Goal: Task Accomplishment & Management: Manage account settings

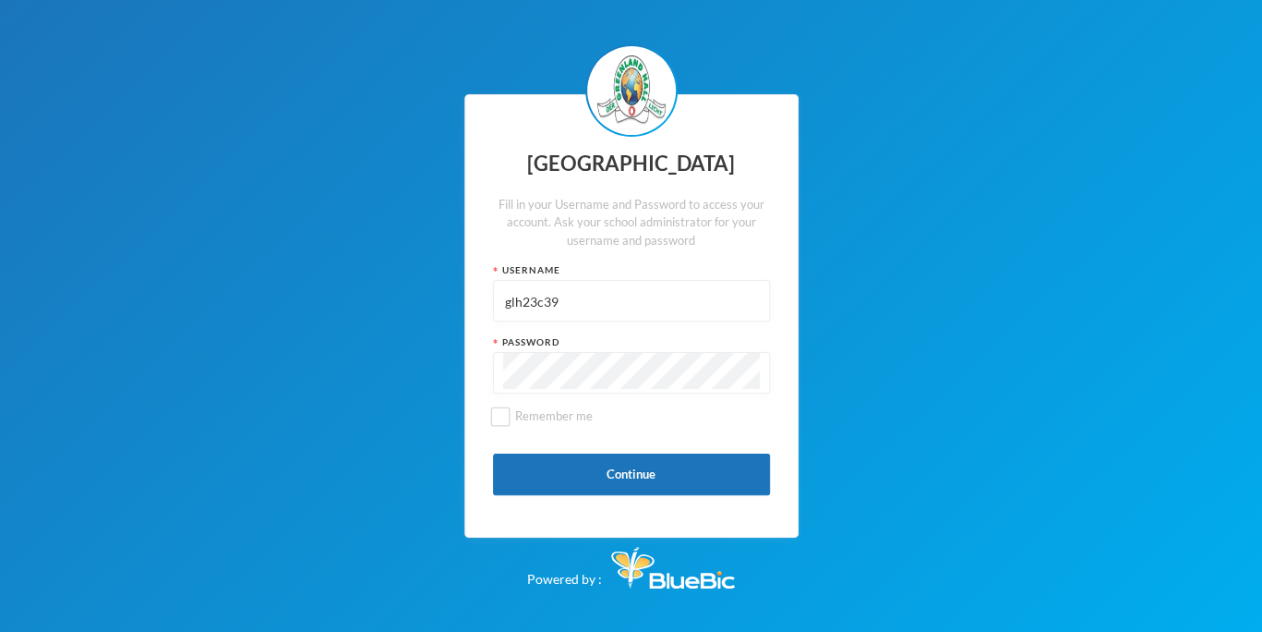
click at [650, 301] on input "glh23c39" at bounding box center [631, 302] width 257 height 42
type input "g"
click at [583, 310] on input "text" at bounding box center [631, 302] width 257 height 42
type input "glh25c17"
click at [573, 470] on button "Continue" at bounding box center [631, 474] width 277 height 42
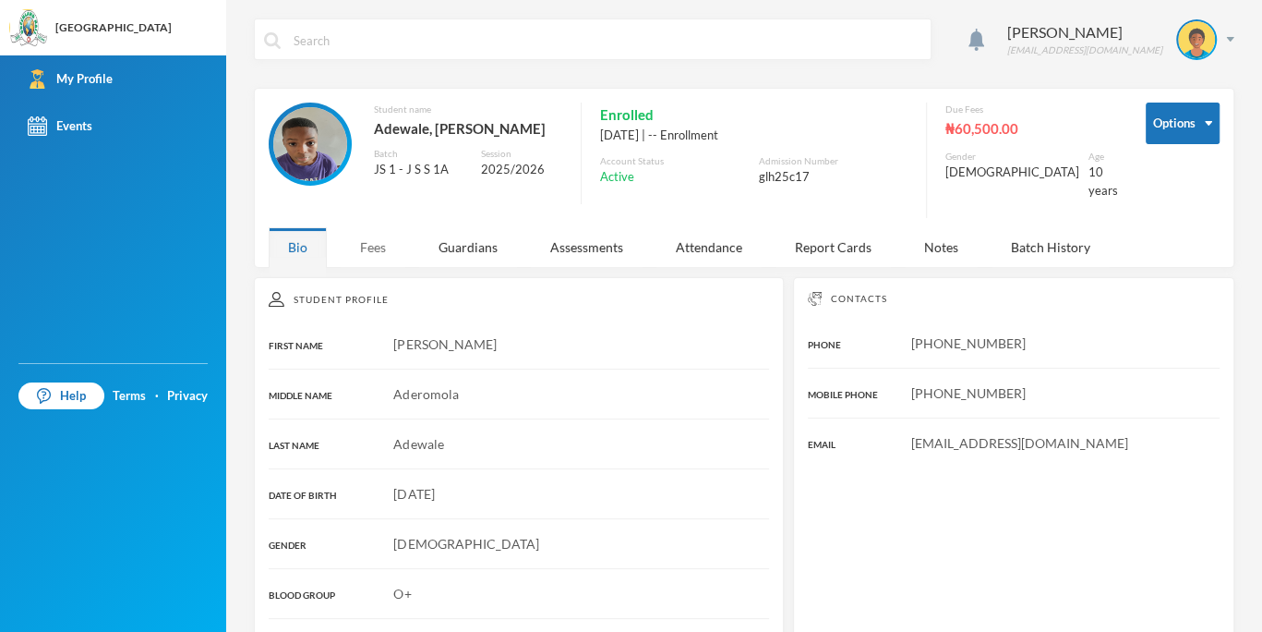
click at [374, 239] on div "Fees" at bounding box center [373, 247] width 65 height 40
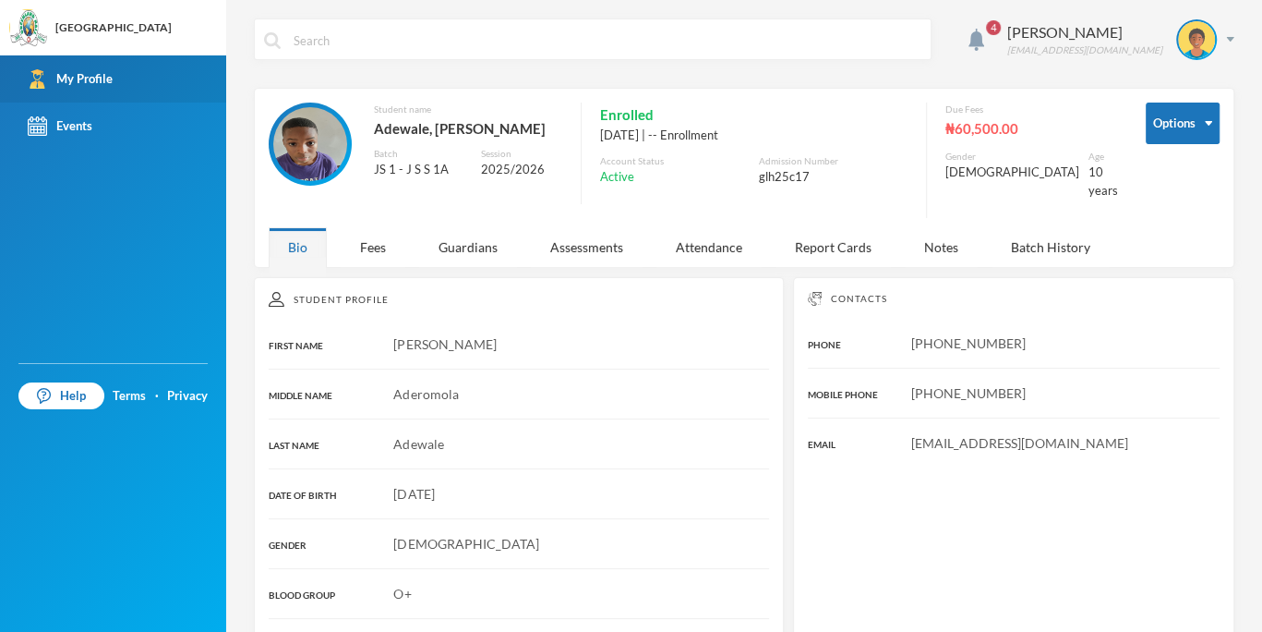
click at [38, 89] on link "My Profile" at bounding box center [113, 78] width 226 height 47
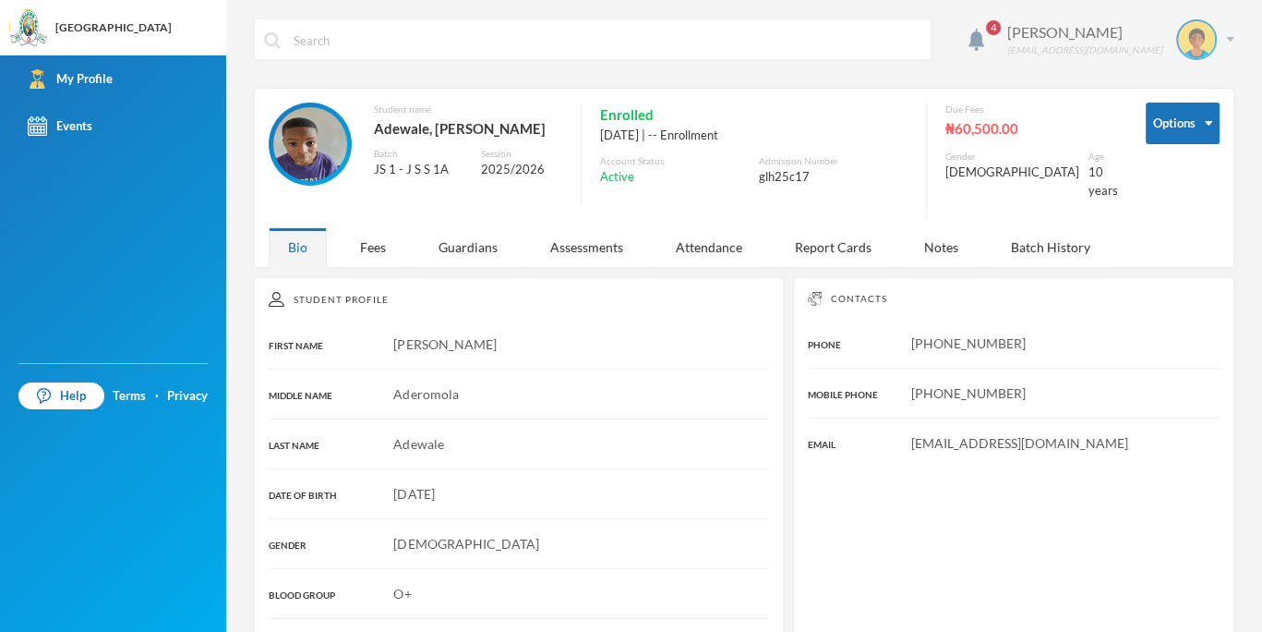
click at [1226, 37] on img at bounding box center [1230, 39] width 8 height 5
click at [1182, 131] on button "Logout" at bounding box center [1168, 134] width 83 height 28
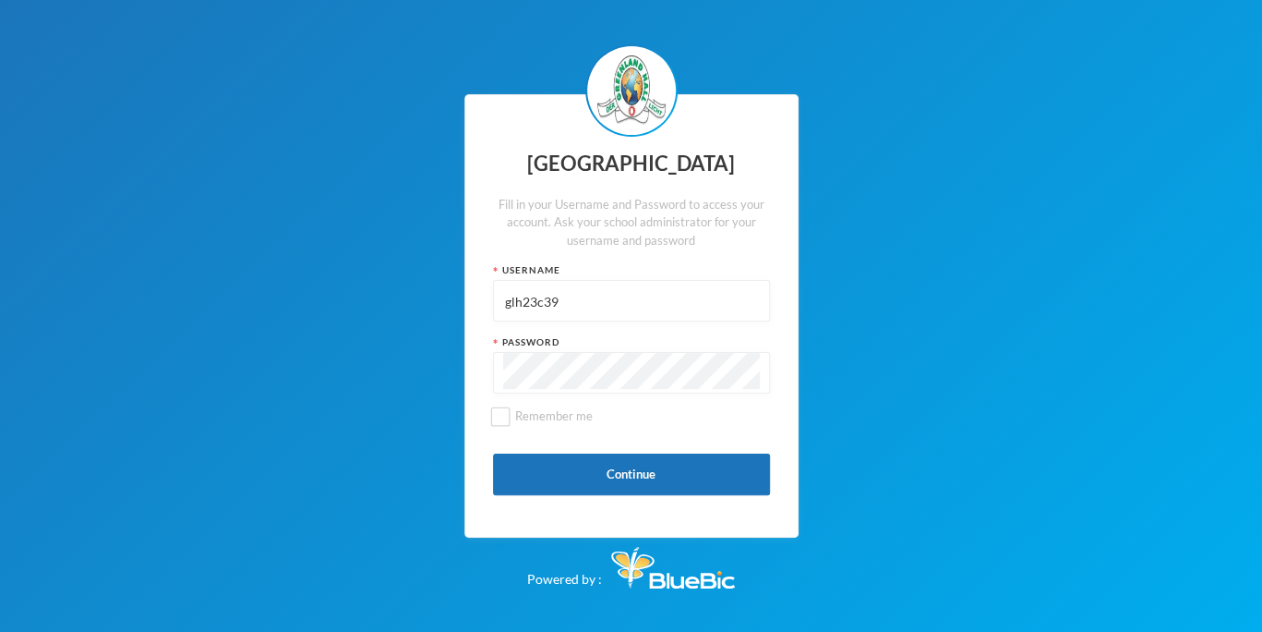
click at [608, 295] on input "glh23c39" at bounding box center [631, 302] width 257 height 42
type input "glh23e37"
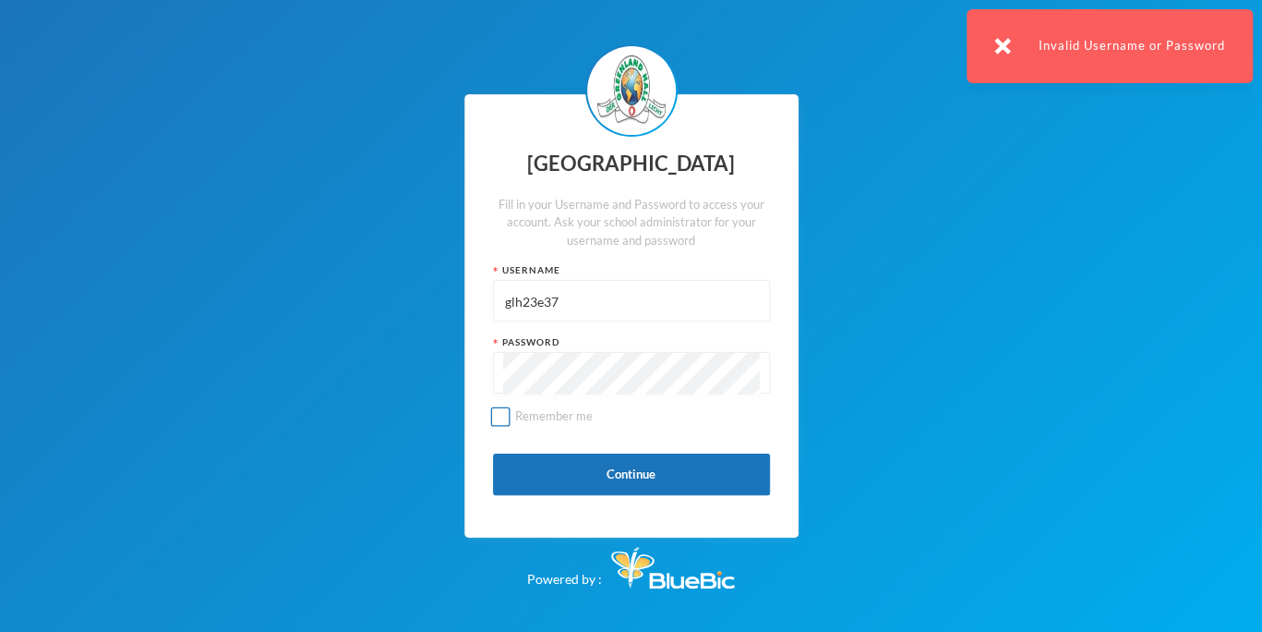
click at [512, 422] on span "Remember me" at bounding box center [554, 415] width 92 height 15
click at [510, 422] on input "Remember me" at bounding box center [499, 415] width 19 height 19
click at [496, 419] on input "Remember me" at bounding box center [499, 415] width 19 height 19
checkbox input "false"
click at [500, 366] on div at bounding box center [631, 373] width 277 height 42
